Goal: Information Seeking & Learning: Learn about a topic

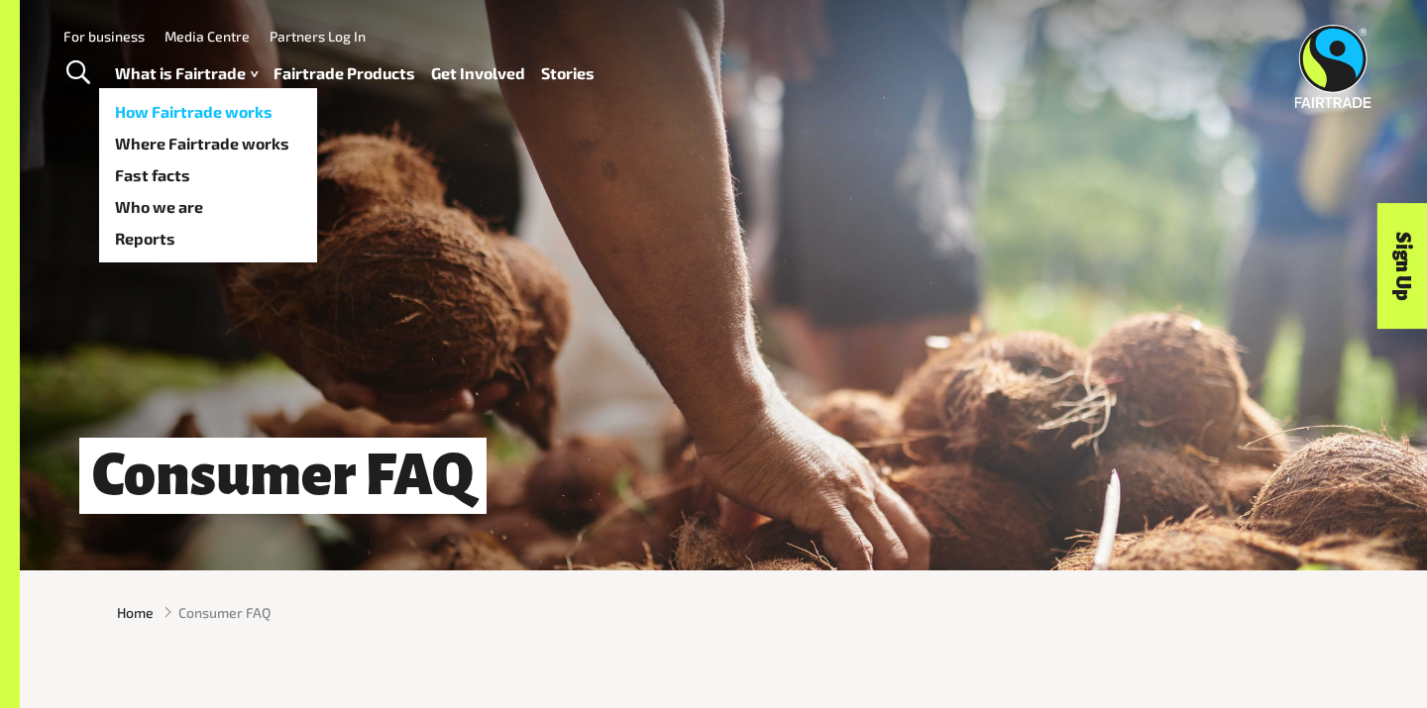
click at [189, 115] on link "How Fairtrade works" at bounding box center [208, 112] width 218 height 32
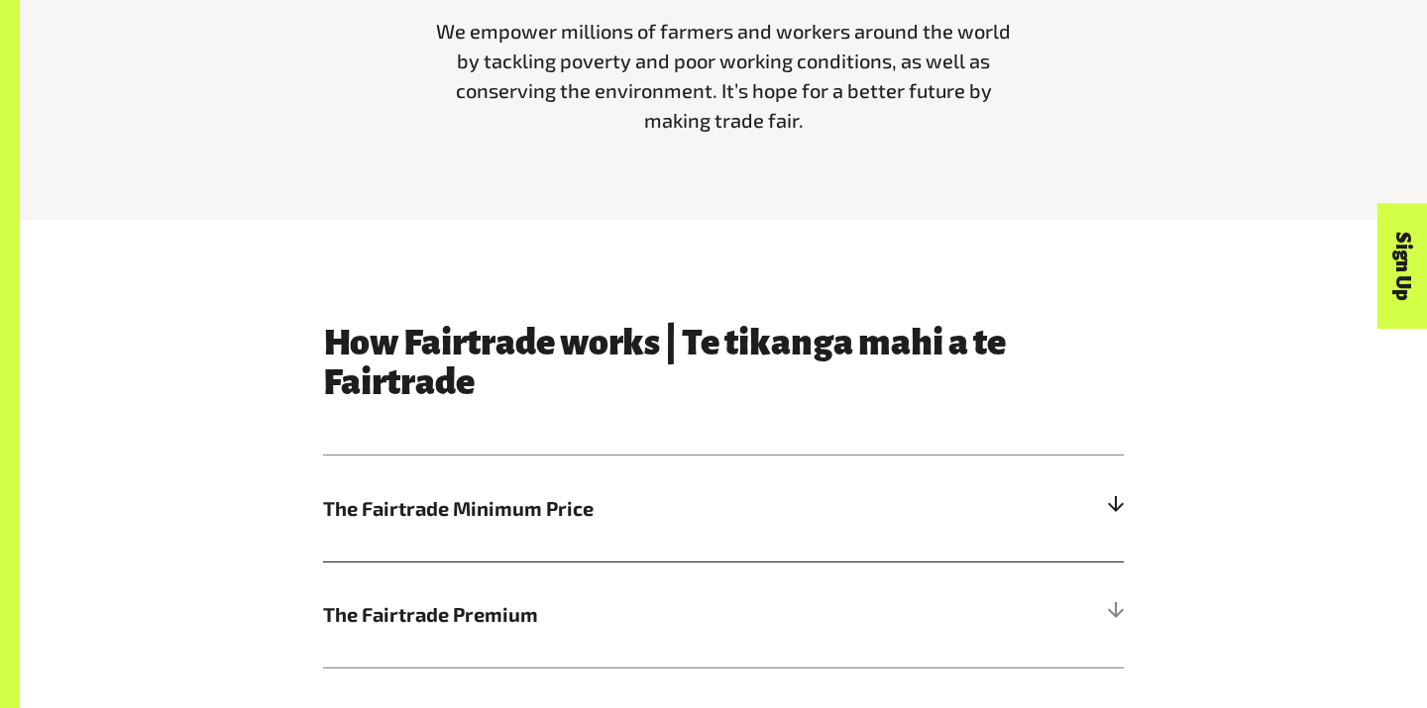
scroll to position [1064, 0]
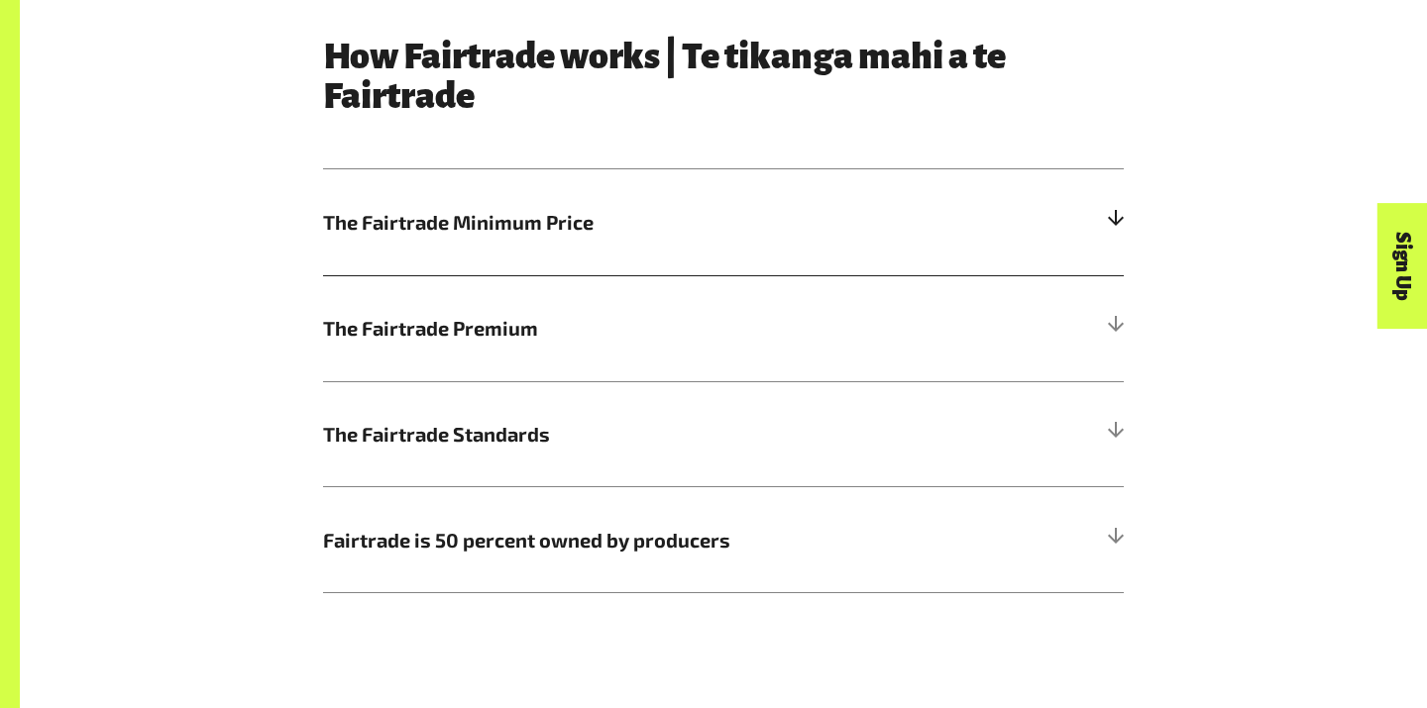
click at [1113, 219] on div at bounding box center [1115, 222] width 18 height 18
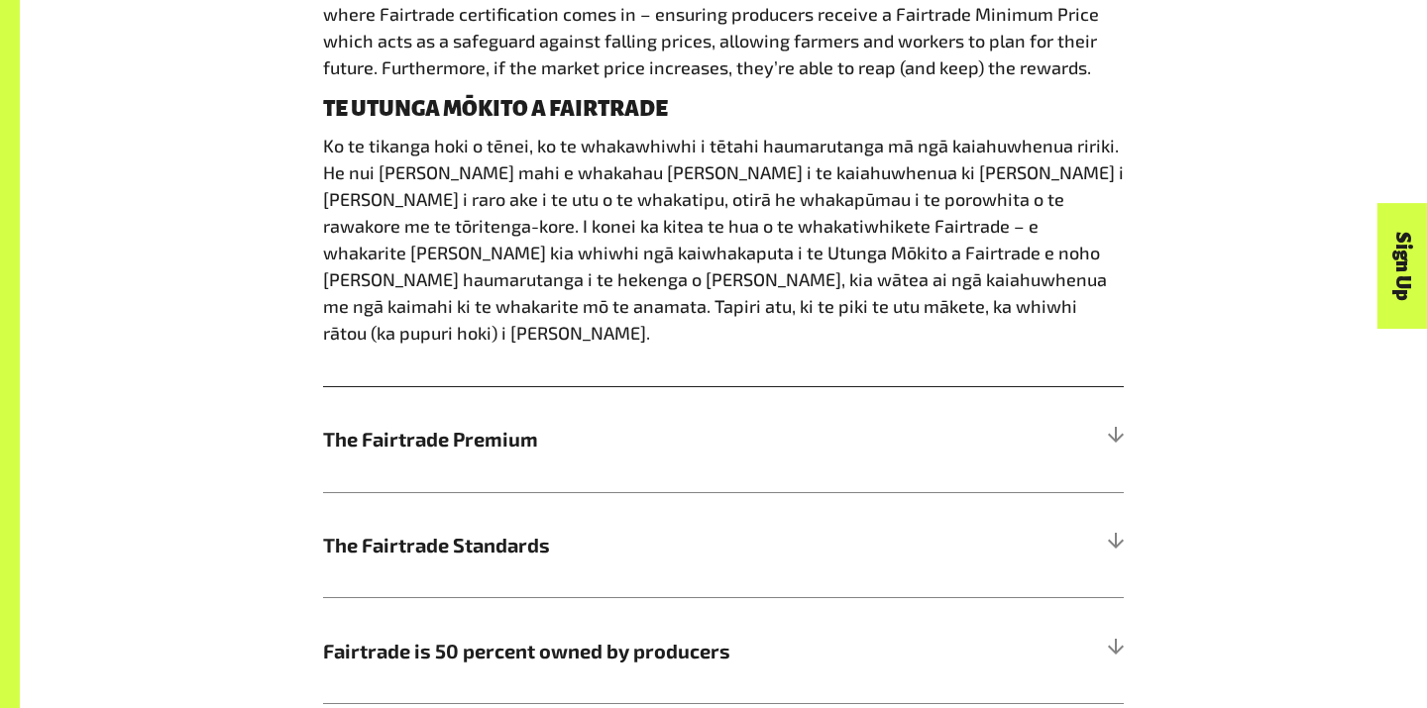
scroll to position [1393, 0]
click at [891, 423] on span "The Fairtrade Premium" at bounding box center [623, 438] width 600 height 30
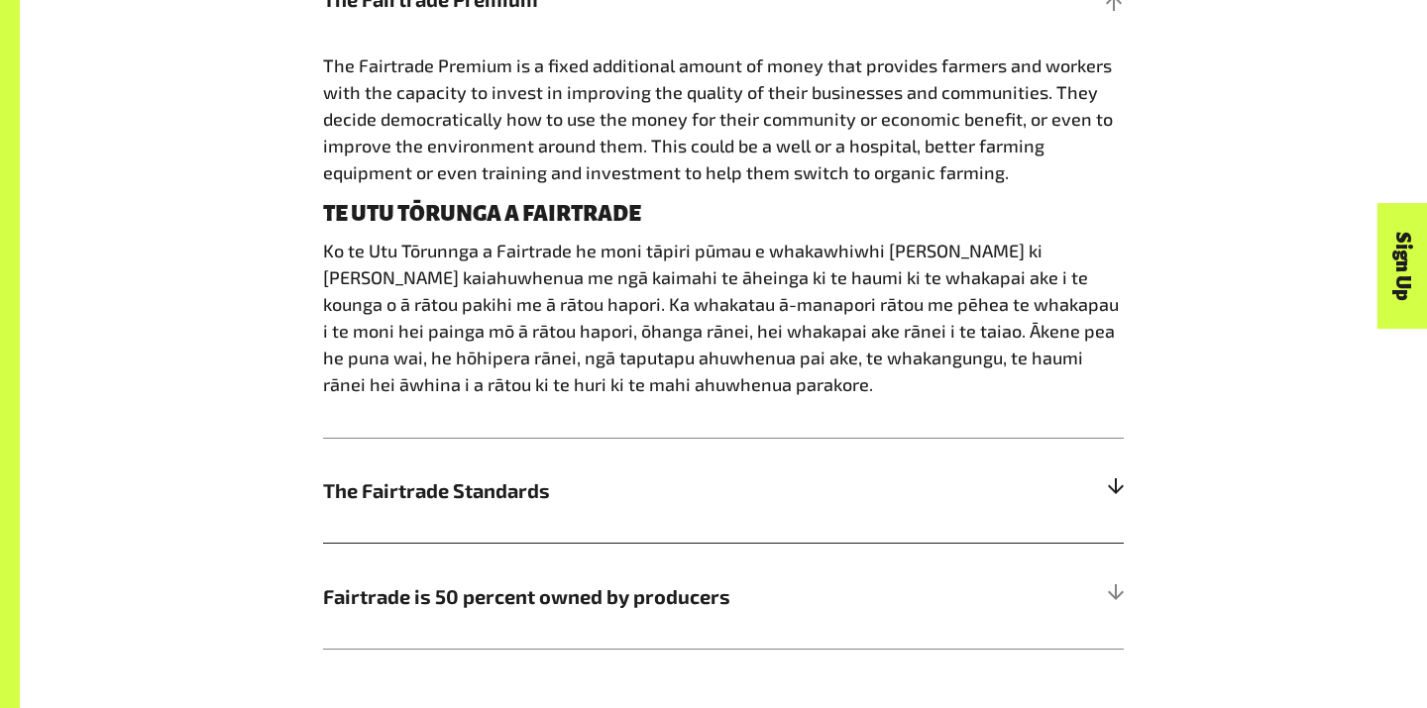
click at [846, 493] on span "The Fairtrade Standards" at bounding box center [623, 491] width 600 height 30
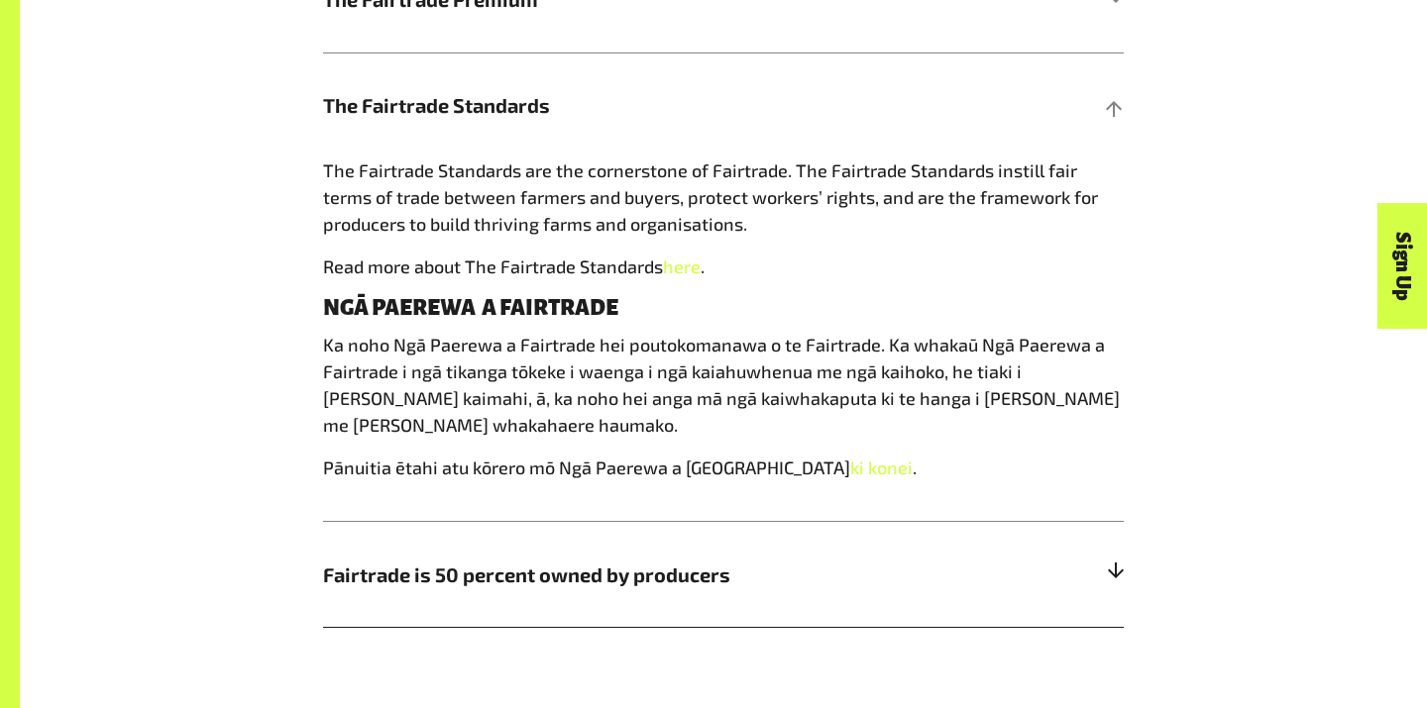
click at [842, 560] on span "Fairtrade is 50 percent owned by producers" at bounding box center [623, 575] width 600 height 30
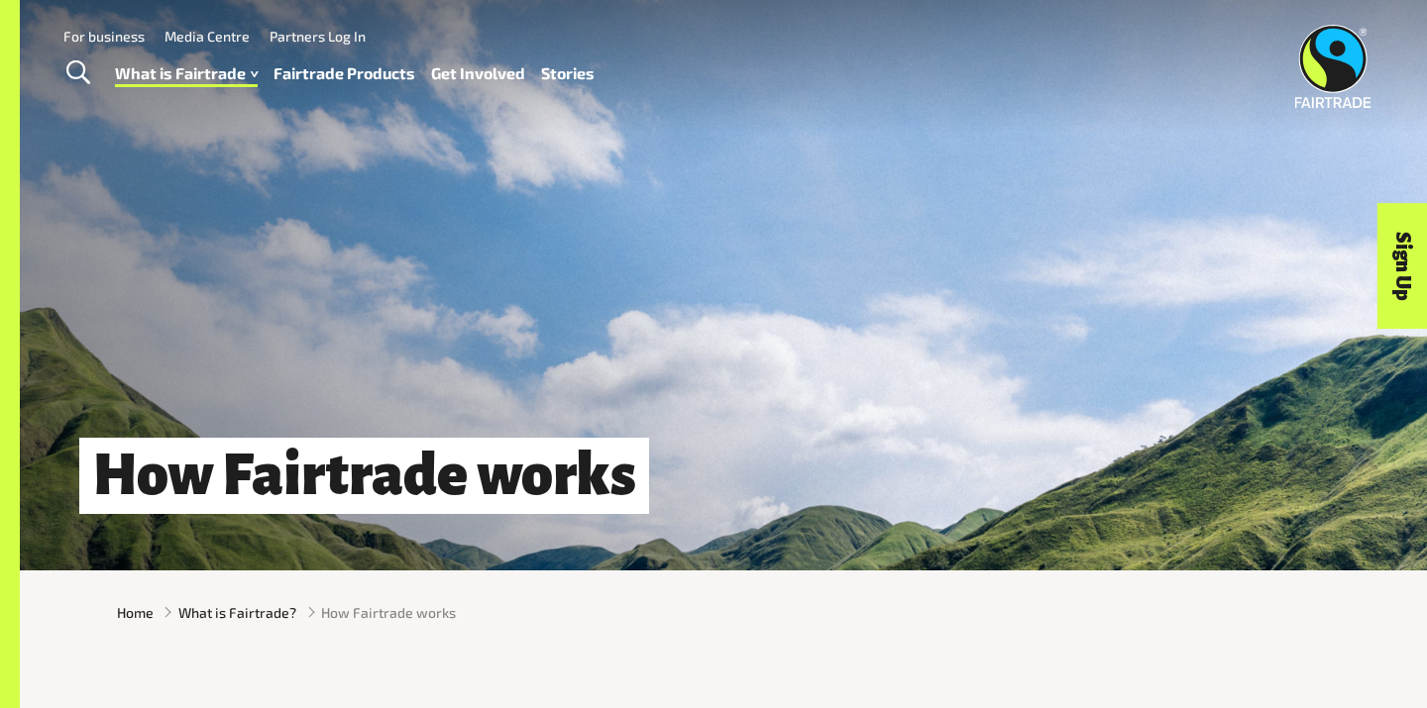
scroll to position [0, 0]
click at [347, 75] on link "Fairtrade Products" at bounding box center [344, 73] width 142 height 29
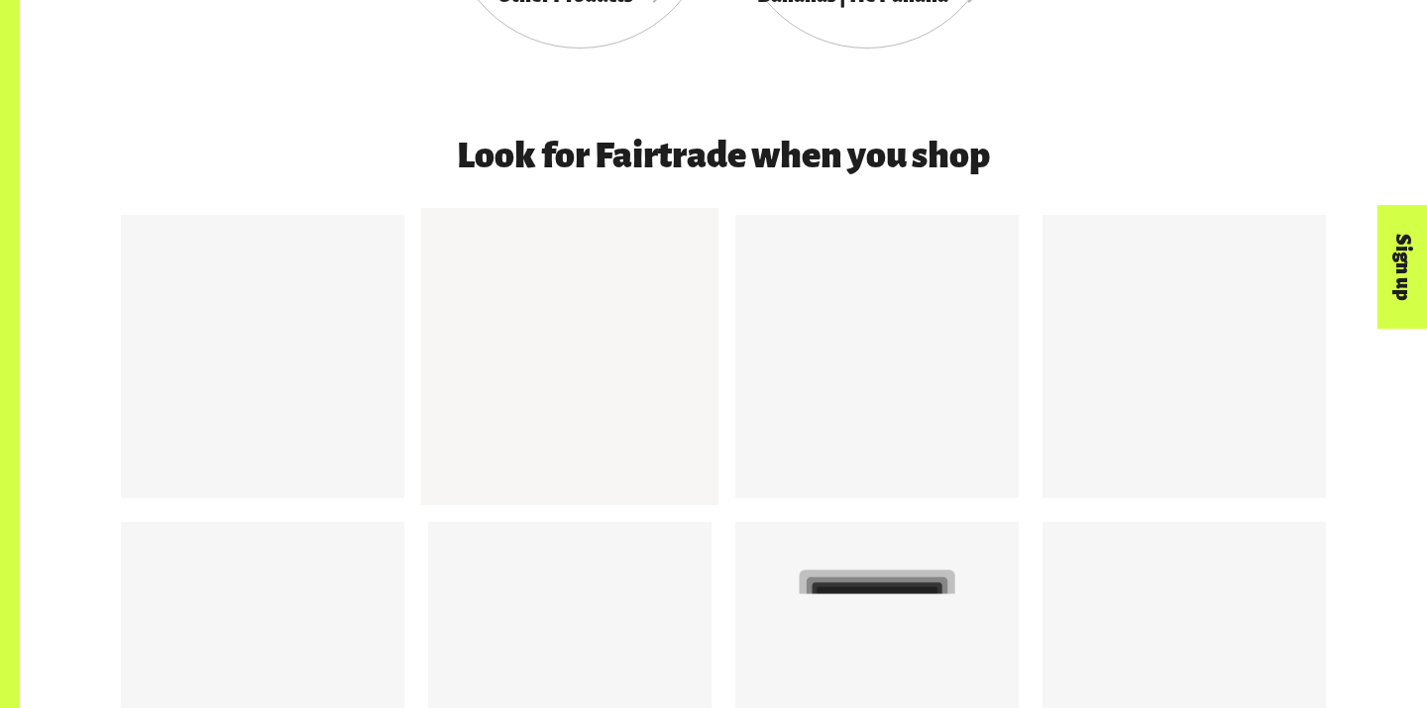
scroll to position [1702, 0]
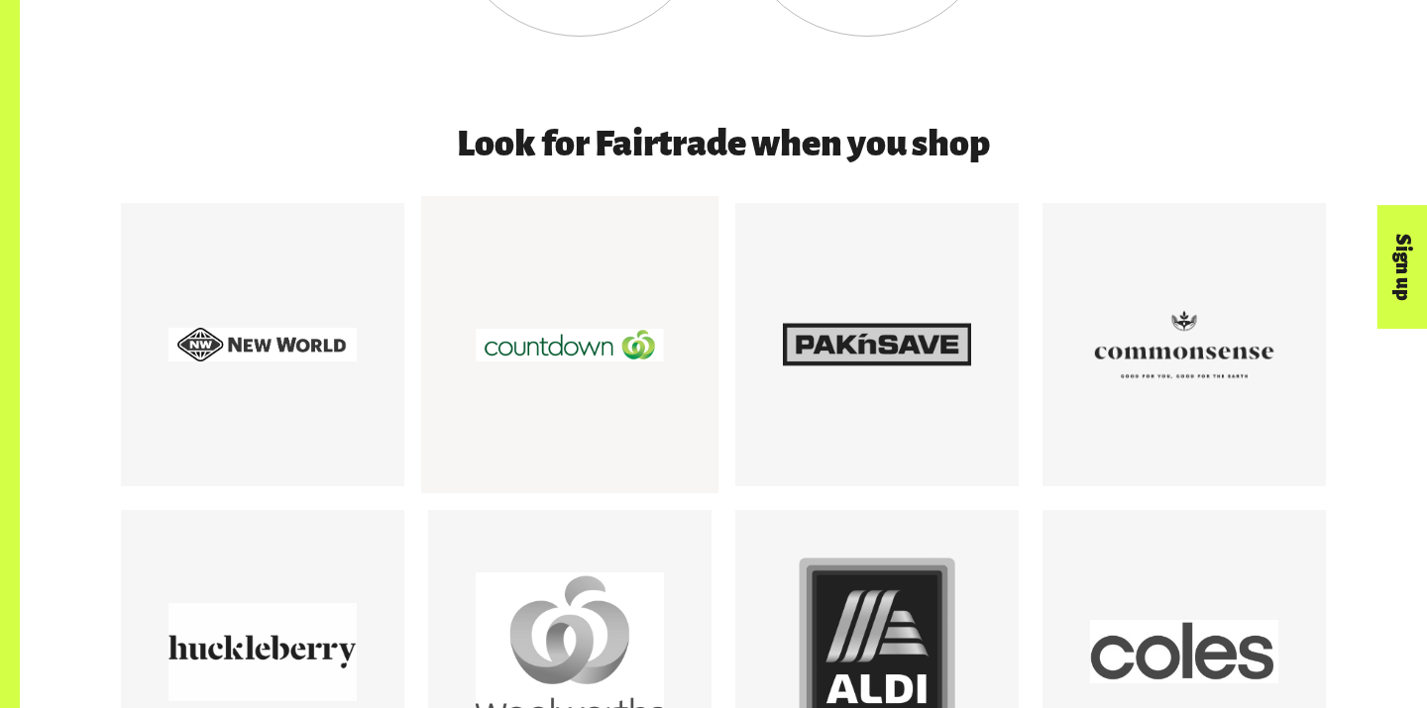
click at [529, 354] on div at bounding box center [570, 345] width 188 height 188
